Goal: Transaction & Acquisition: Purchase product/service

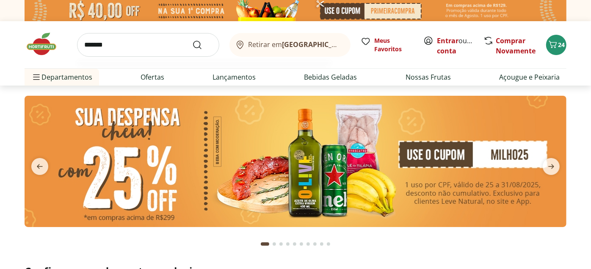
type input "*******"
click at [192, 40] on button "Submit Search" at bounding box center [202, 45] width 20 height 10
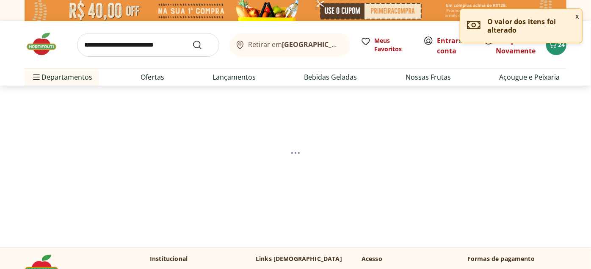
click at [578, 19] on button "x" at bounding box center [577, 16] width 10 height 14
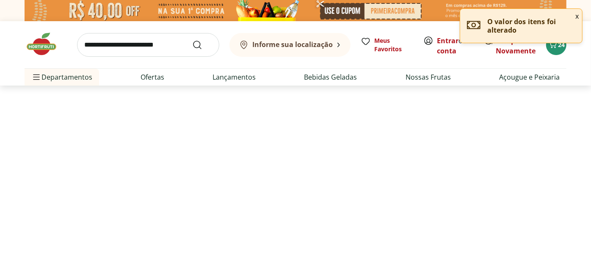
select select "**********"
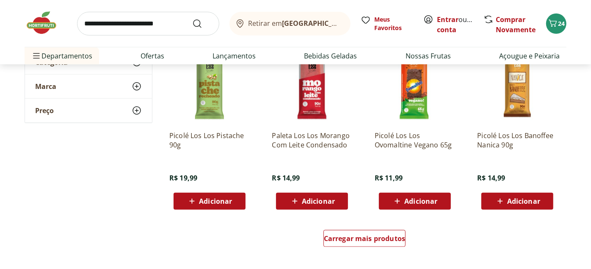
scroll to position [517, 0]
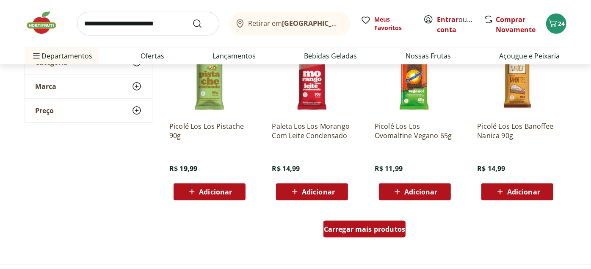
click at [395, 232] on span "Carregar mais produtos" at bounding box center [365, 229] width 82 height 7
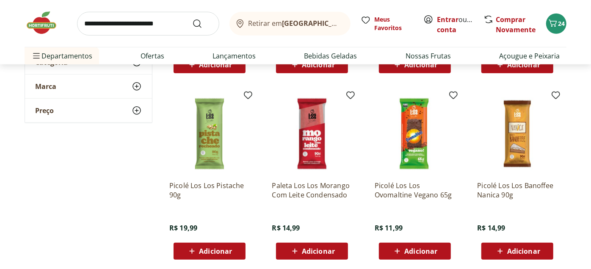
scroll to position [423, 0]
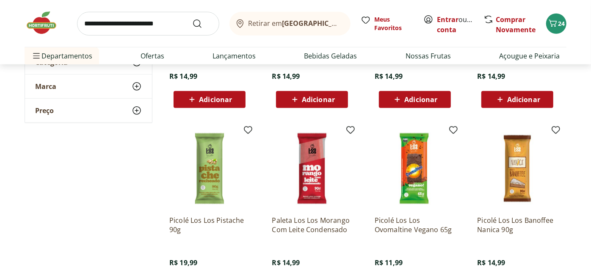
click at [312, 163] on img at bounding box center [312, 168] width 80 height 80
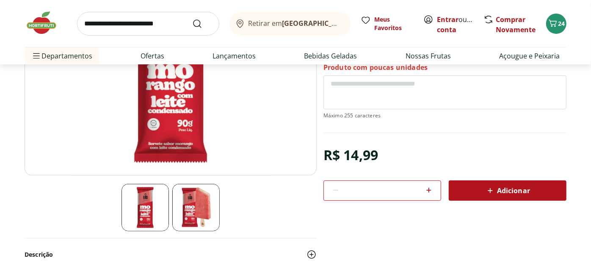
scroll to position [141, 0]
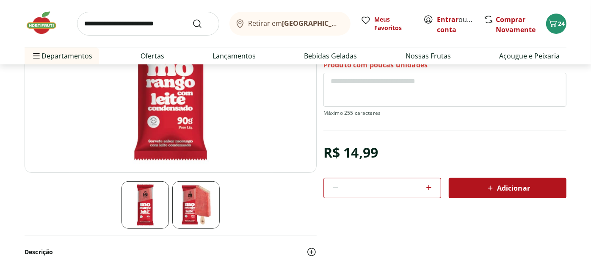
click at [315, 253] on img at bounding box center [312, 252] width 10 height 10
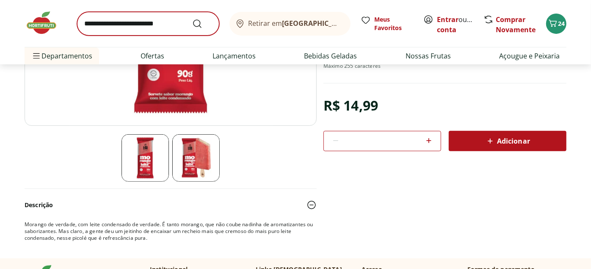
scroll to position [0, 0]
